Goal: Task Accomplishment & Management: Complete application form

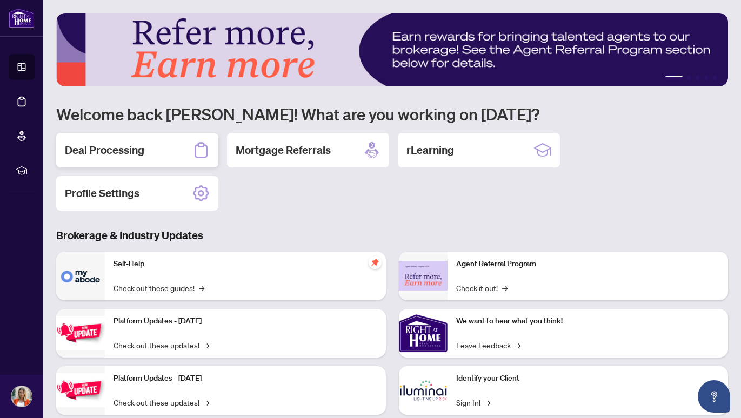
click at [154, 155] on div "Deal Processing" at bounding box center [137, 150] width 162 height 35
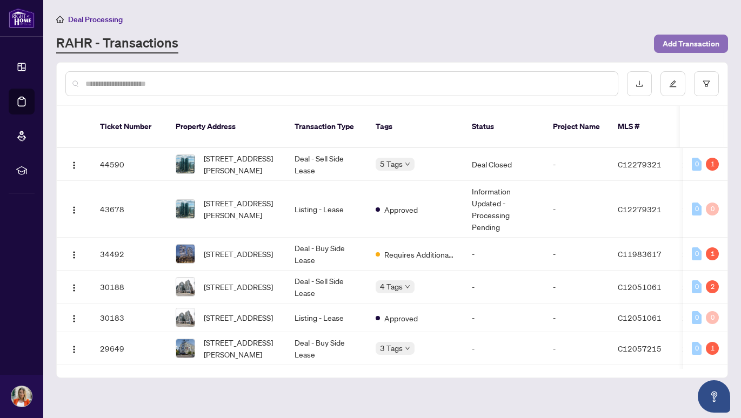
click at [679, 44] on span "Add Transaction" at bounding box center [691, 43] width 57 height 17
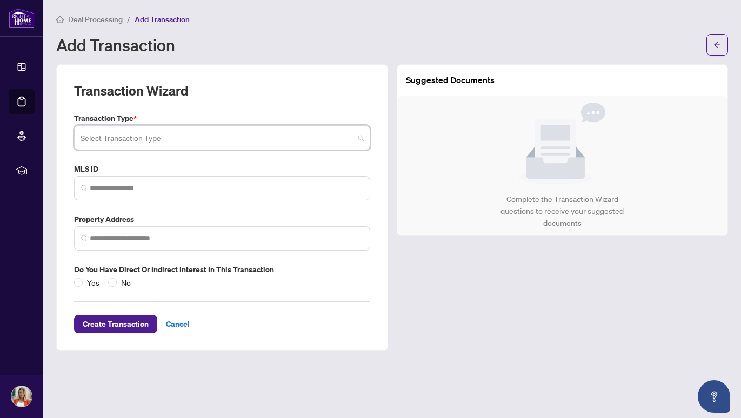
click at [268, 137] on input "search" at bounding box center [217, 140] width 273 height 24
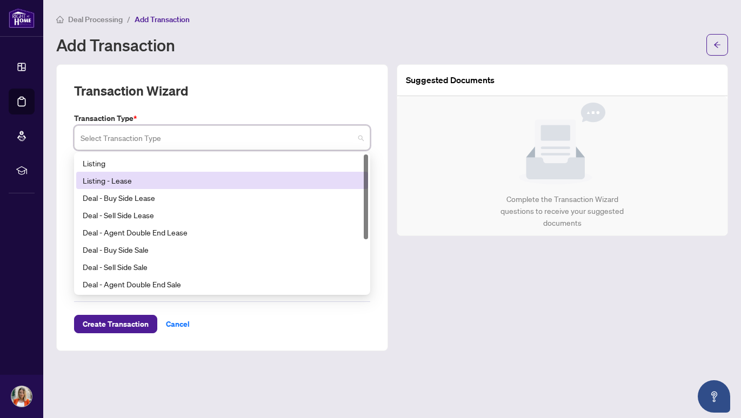
click at [246, 176] on div "Listing - Lease" at bounding box center [222, 181] width 279 height 12
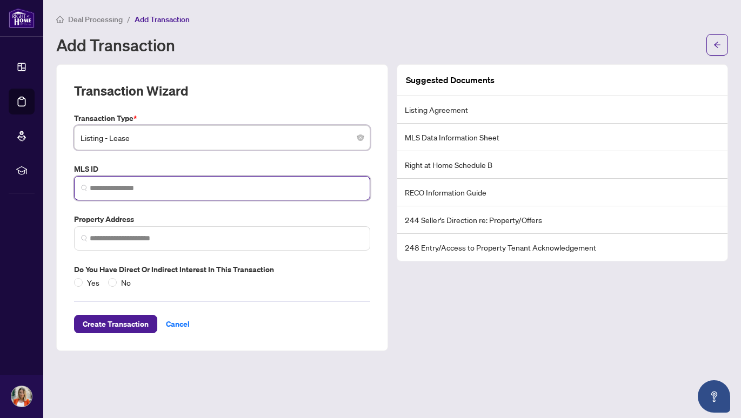
click at [230, 185] on input "search" at bounding box center [226, 188] width 273 height 11
click at [215, 180] on span at bounding box center [222, 188] width 296 height 24
paste input "**********"
type input "*********"
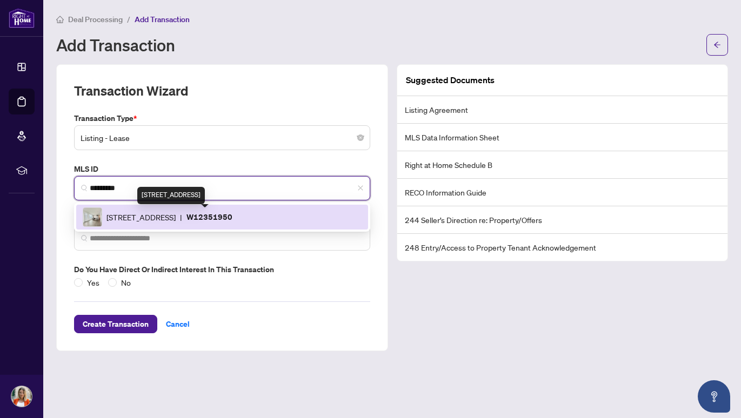
click at [176, 218] on span "[STREET_ADDRESS]" at bounding box center [140, 217] width 69 height 12
type input "**********"
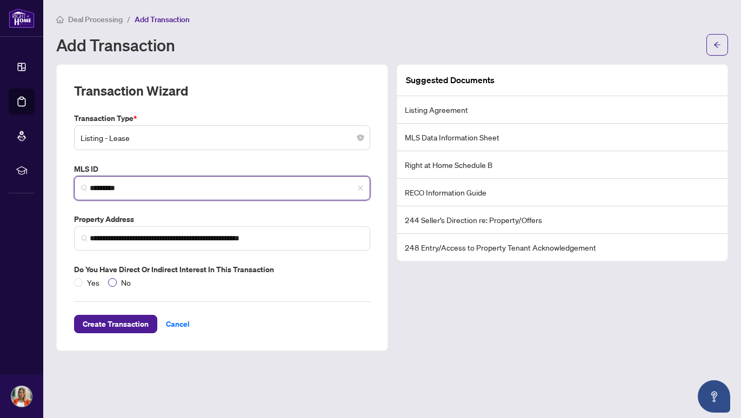
type input "*********"
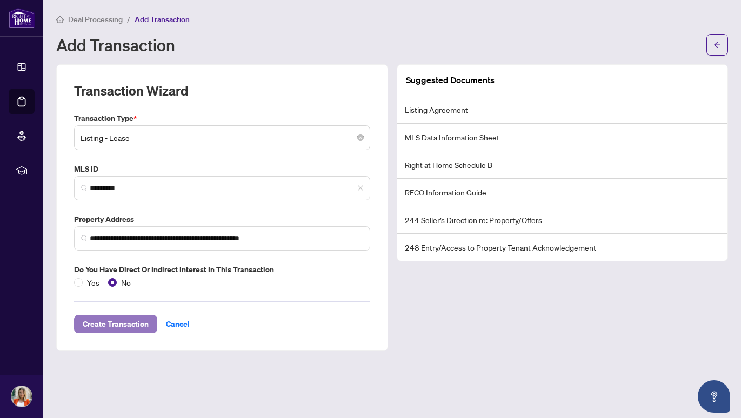
click at [127, 326] on span "Create Transaction" at bounding box center [116, 324] width 66 height 17
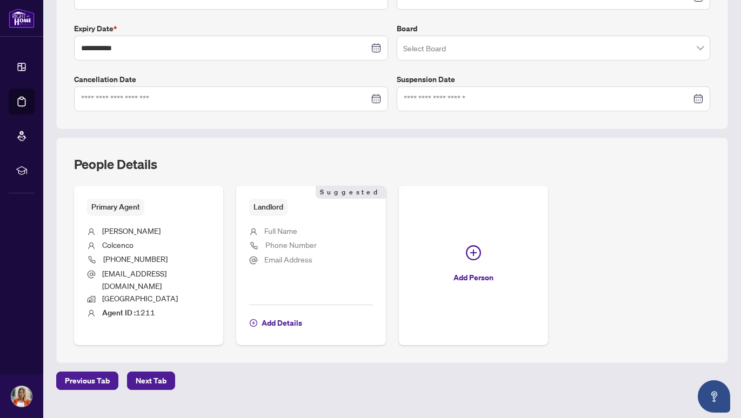
scroll to position [286, 0]
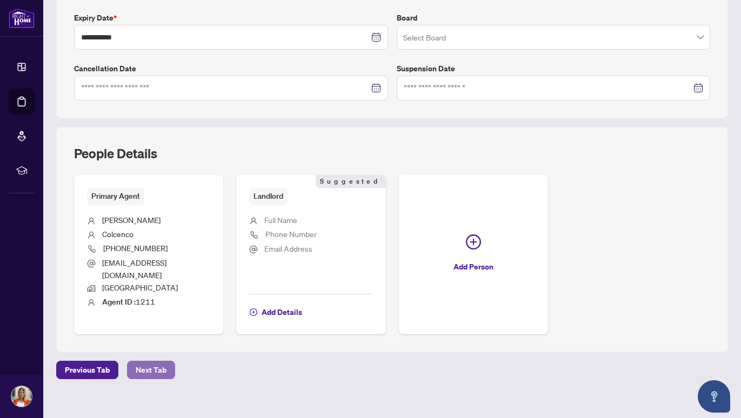
click at [154, 362] on span "Next Tab" at bounding box center [151, 370] width 31 height 17
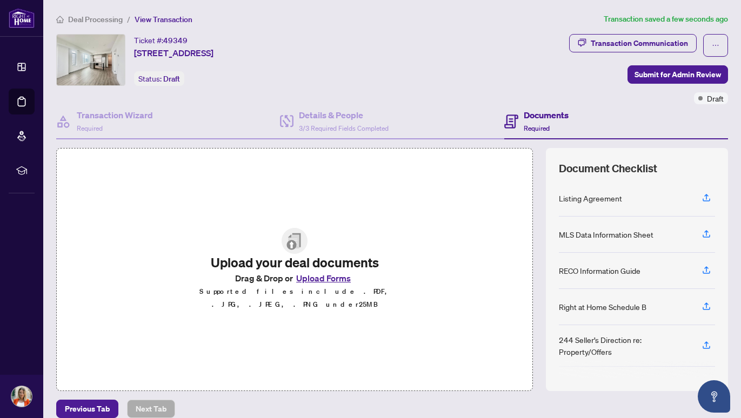
click at [335, 284] on button "Upload Forms" at bounding box center [323, 278] width 61 height 14
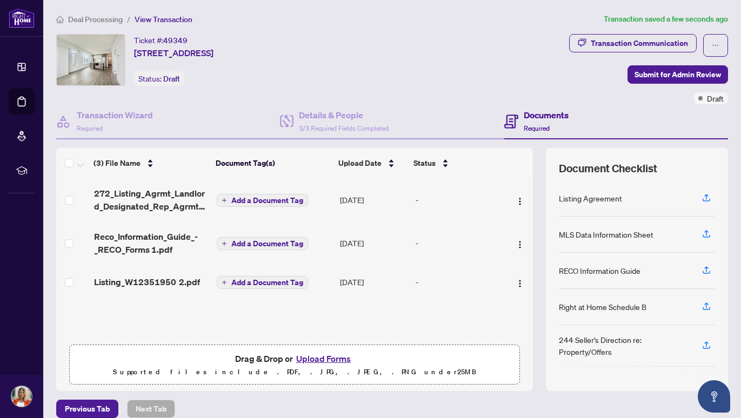
click at [263, 197] on span "Add a Document Tag" at bounding box center [267, 201] width 72 height 8
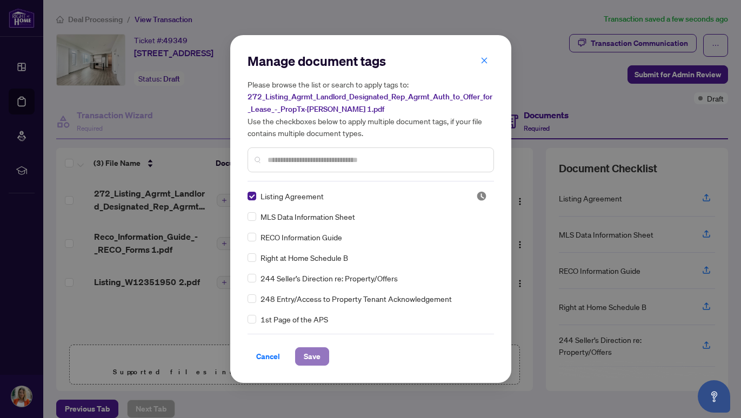
click at [308, 357] on span "Save" at bounding box center [312, 356] width 17 height 17
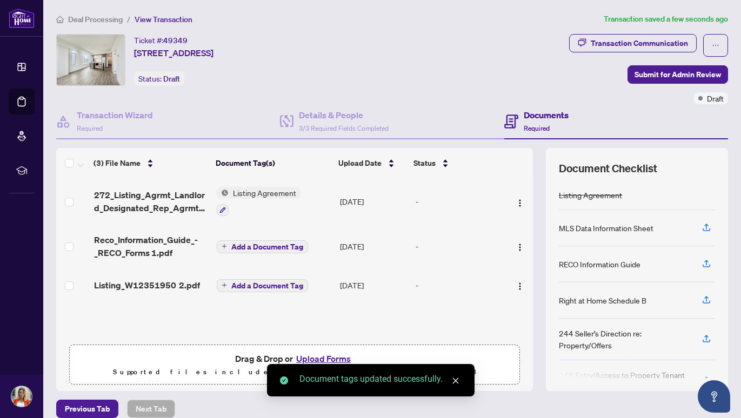
click at [269, 247] on span "Add a Document Tag" at bounding box center [267, 247] width 72 height 8
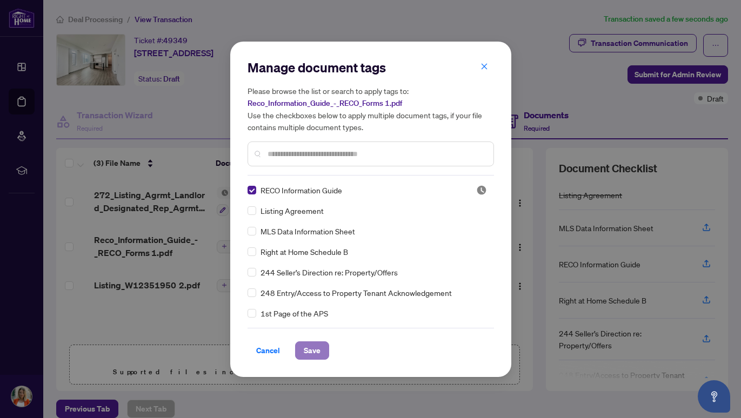
click at [310, 347] on span "Save" at bounding box center [312, 350] width 17 height 17
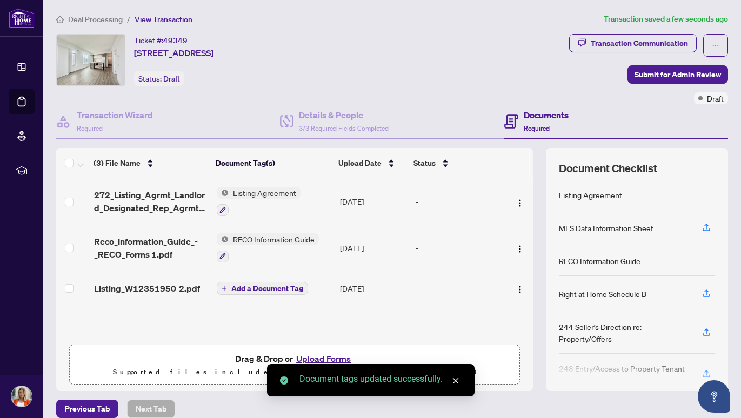
click at [261, 285] on span "Add a Document Tag" at bounding box center [267, 289] width 72 height 8
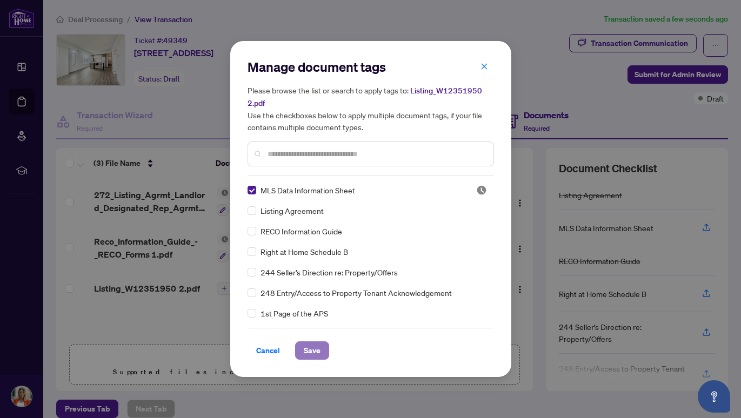
click at [303, 346] on button "Save" at bounding box center [312, 351] width 34 height 18
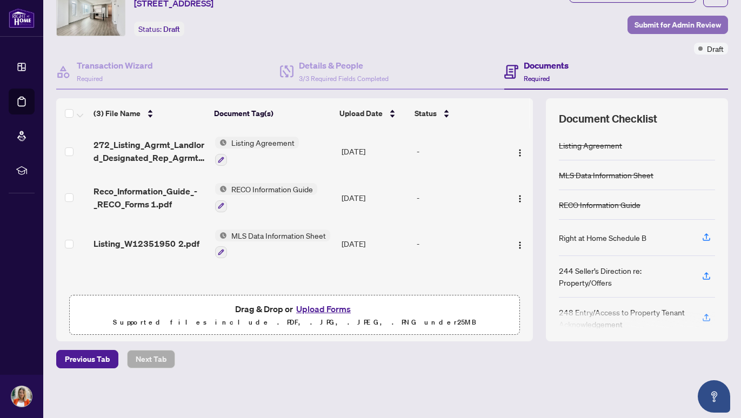
click at [648, 24] on span "Submit for Admin Review" at bounding box center [678, 24] width 86 height 17
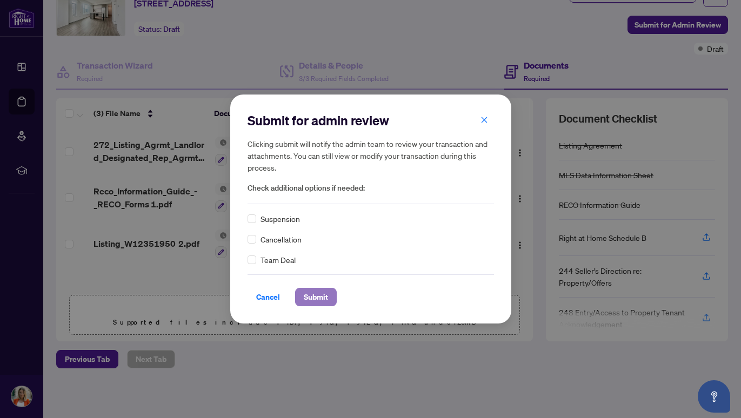
click at [322, 300] on span "Submit" at bounding box center [316, 297] width 24 height 17
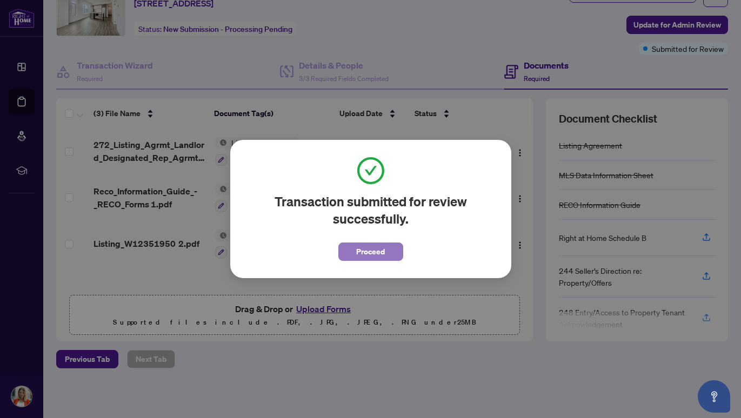
click at [380, 252] on span "Proceed" at bounding box center [370, 251] width 29 height 17
